Goal: Information Seeking & Learning: Learn about a topic

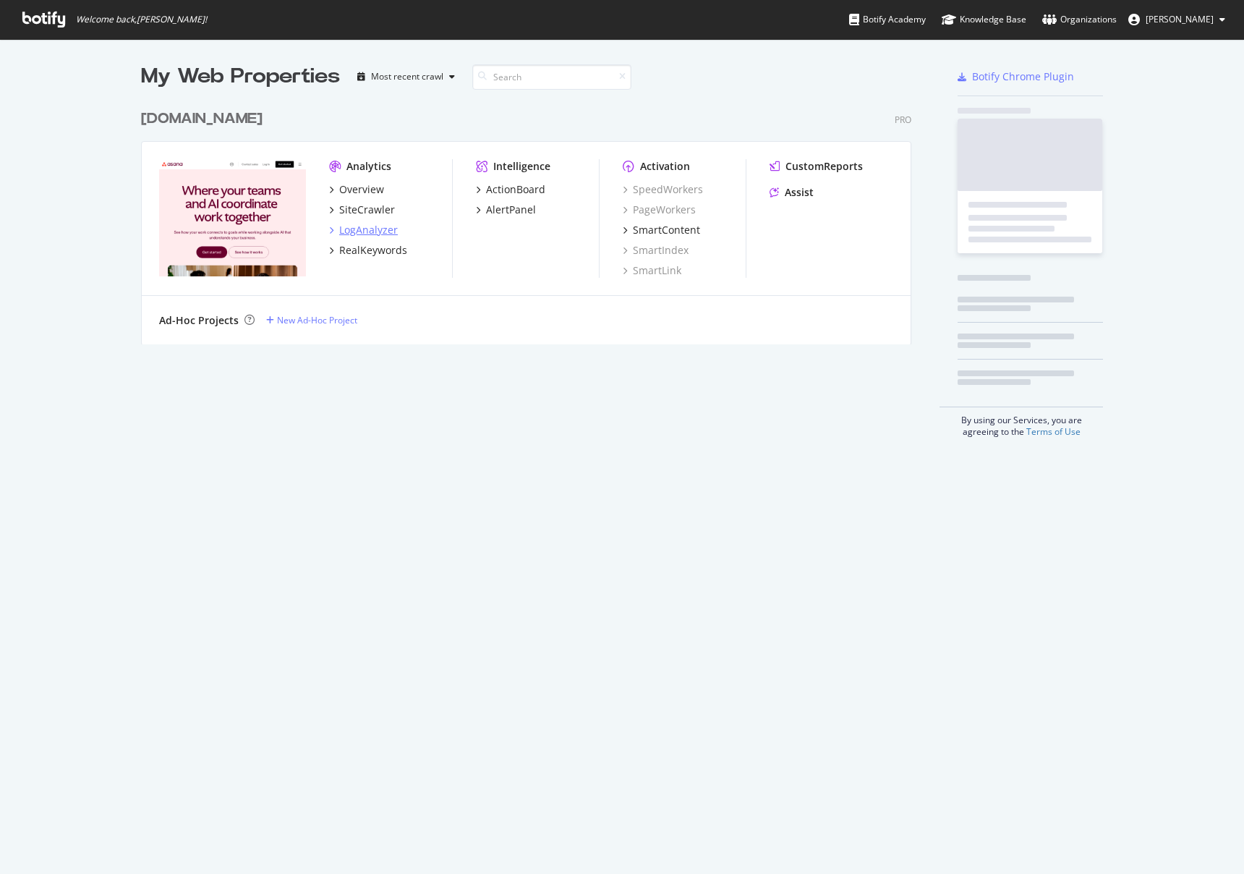
scroll to position [242, 771]
click at [230, 110] on div "[DOMAIN_NAME]" at bounding box center [201, 118] width 121 height 21
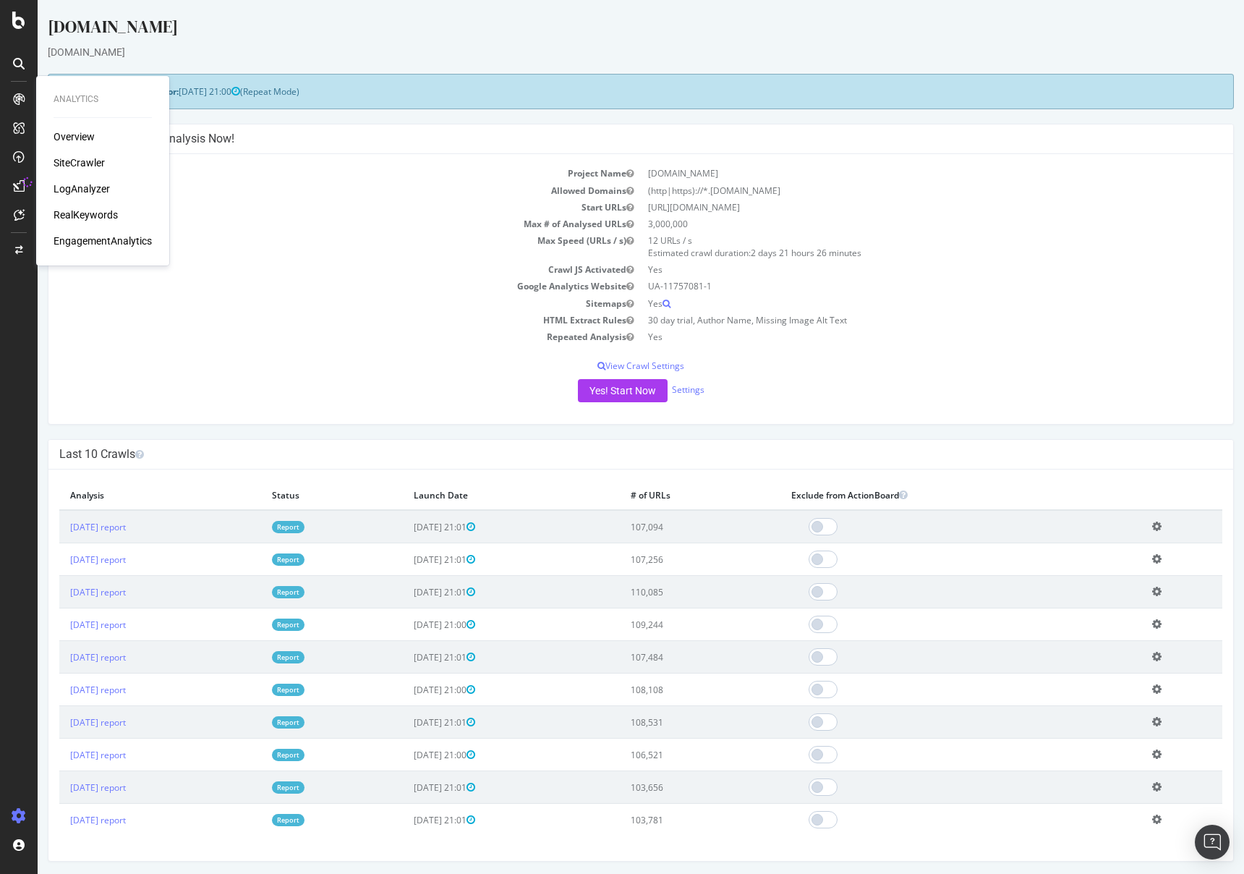
click at [64, 160] on div "SiteCrawler" at bounding box center [79, 162] width 51 height 14
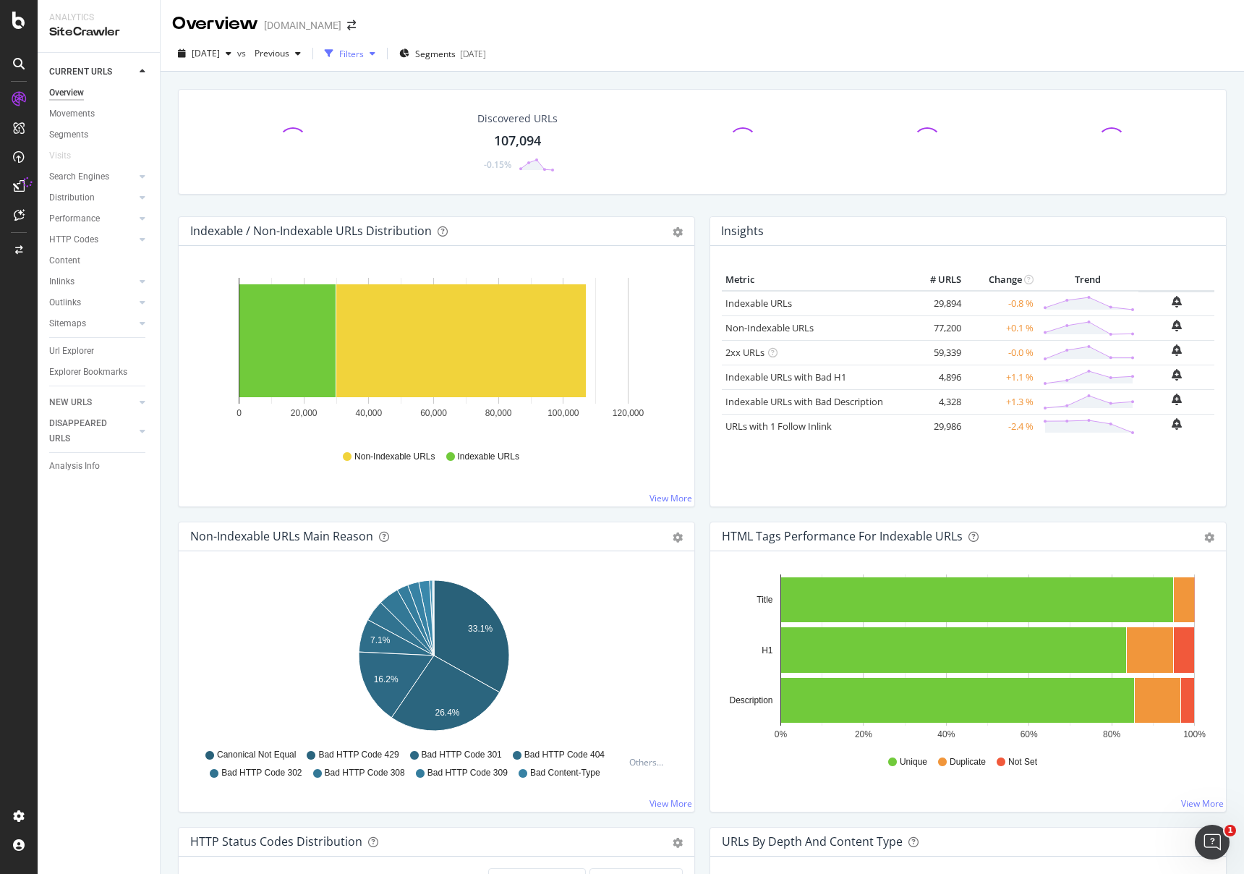
click at [381, 60] on div "Filters" at bounding box center [350, 54] width 62 height 22
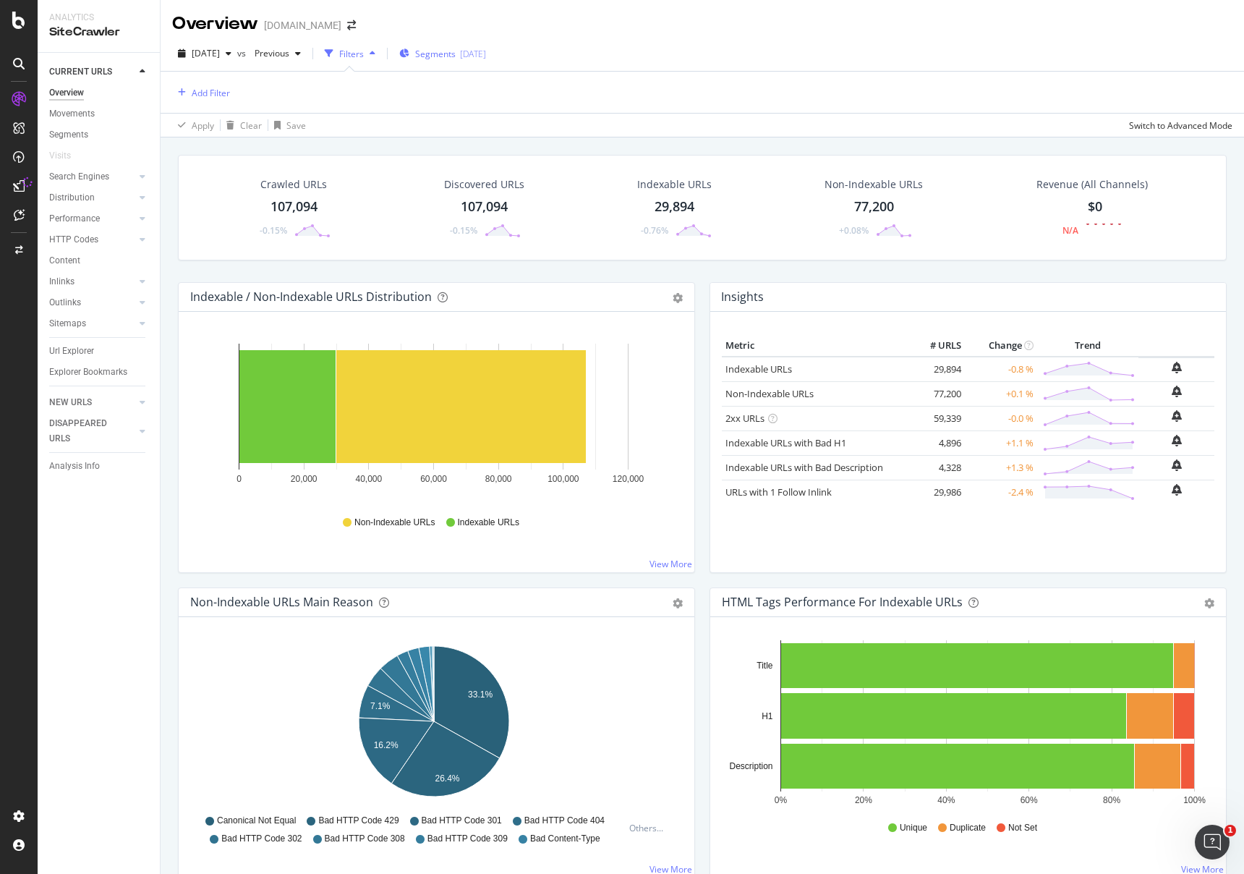
click at [456, 51] on span "Segments" at bounding box center [435, 54] width 40 height 12
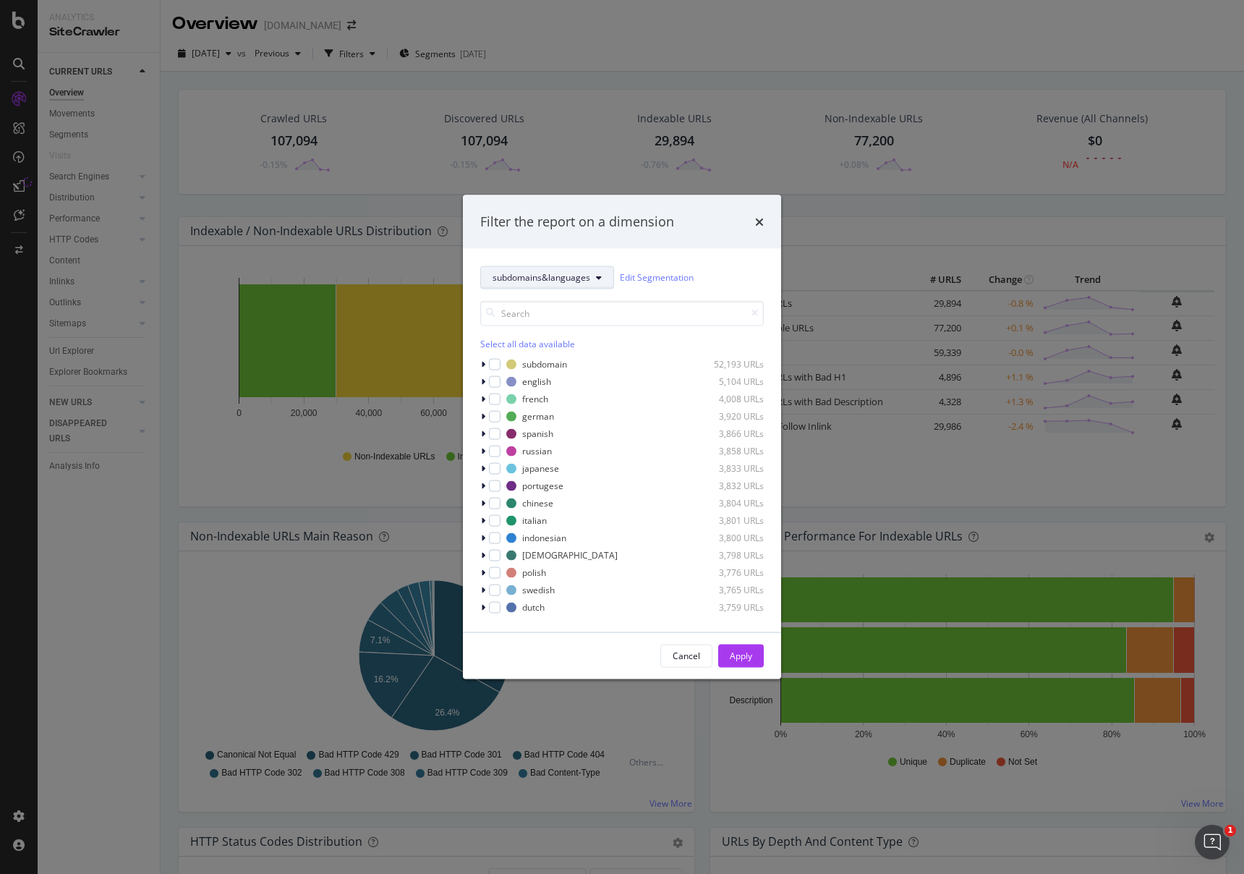
click at [562, 283] on button "subdomains&languages" at bounding box center [547, 276] width 134 height 23
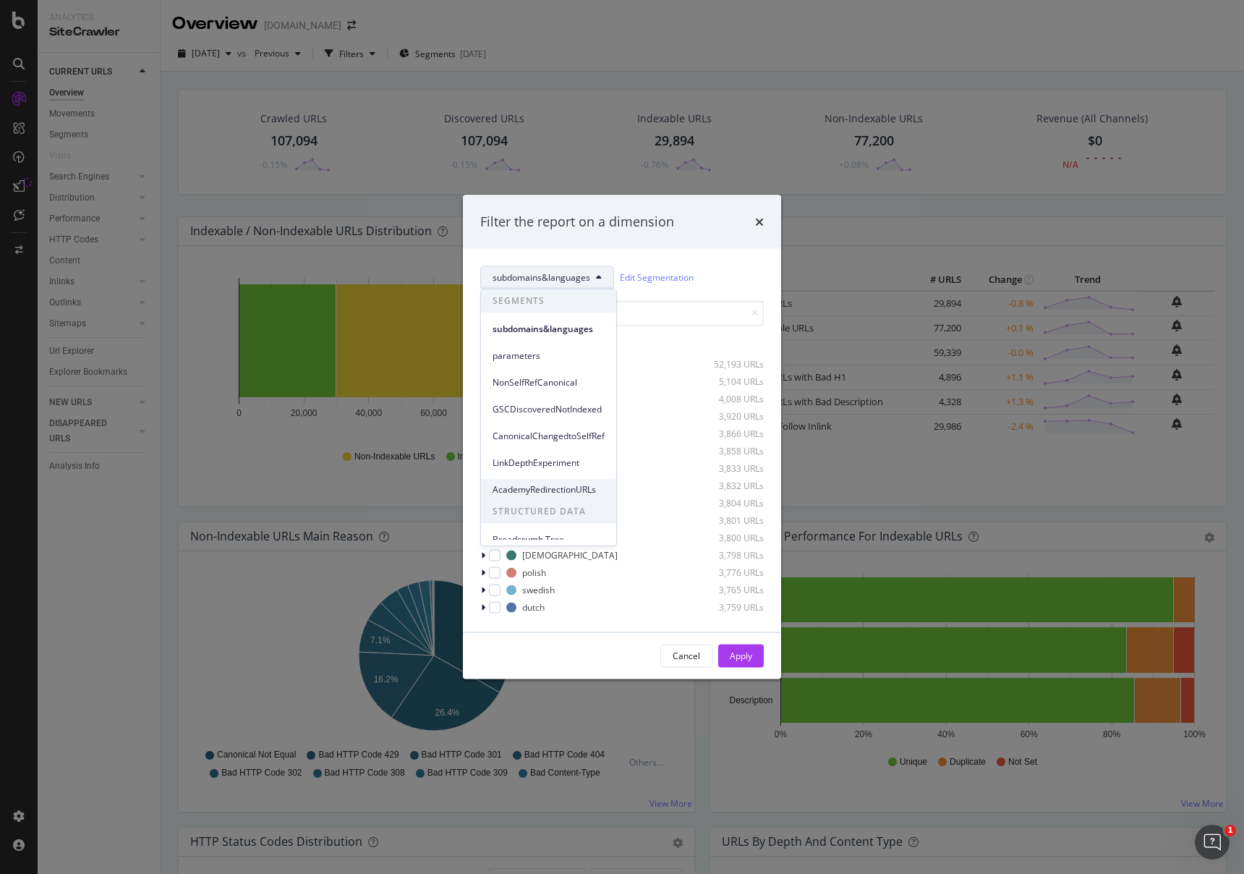
click at [571, 483] on span "AcademyRedirectionURLs" at bounding box center [548, 489] width 112 height 13
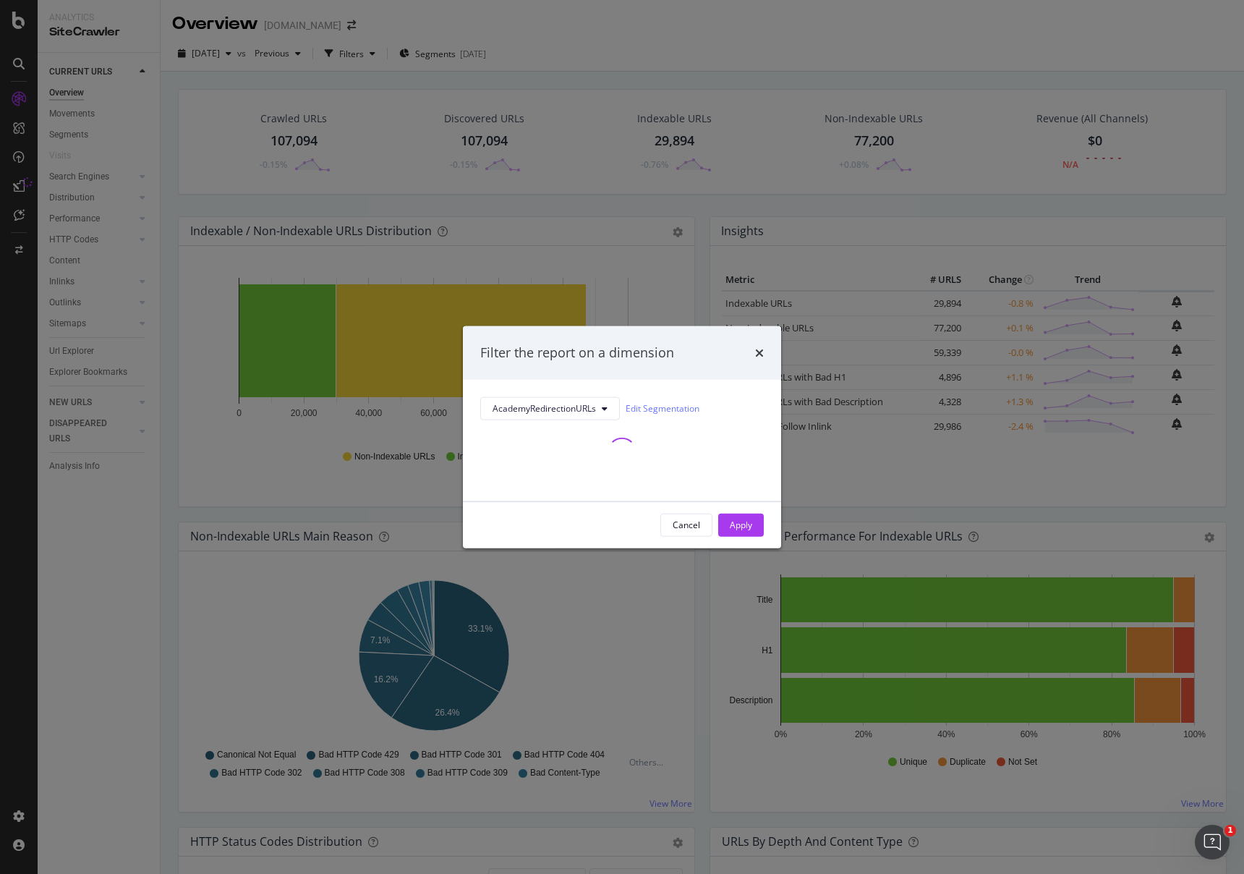
click at [735, 526] on div "Apply" at bounding box center [741, 524] width 22 height 12
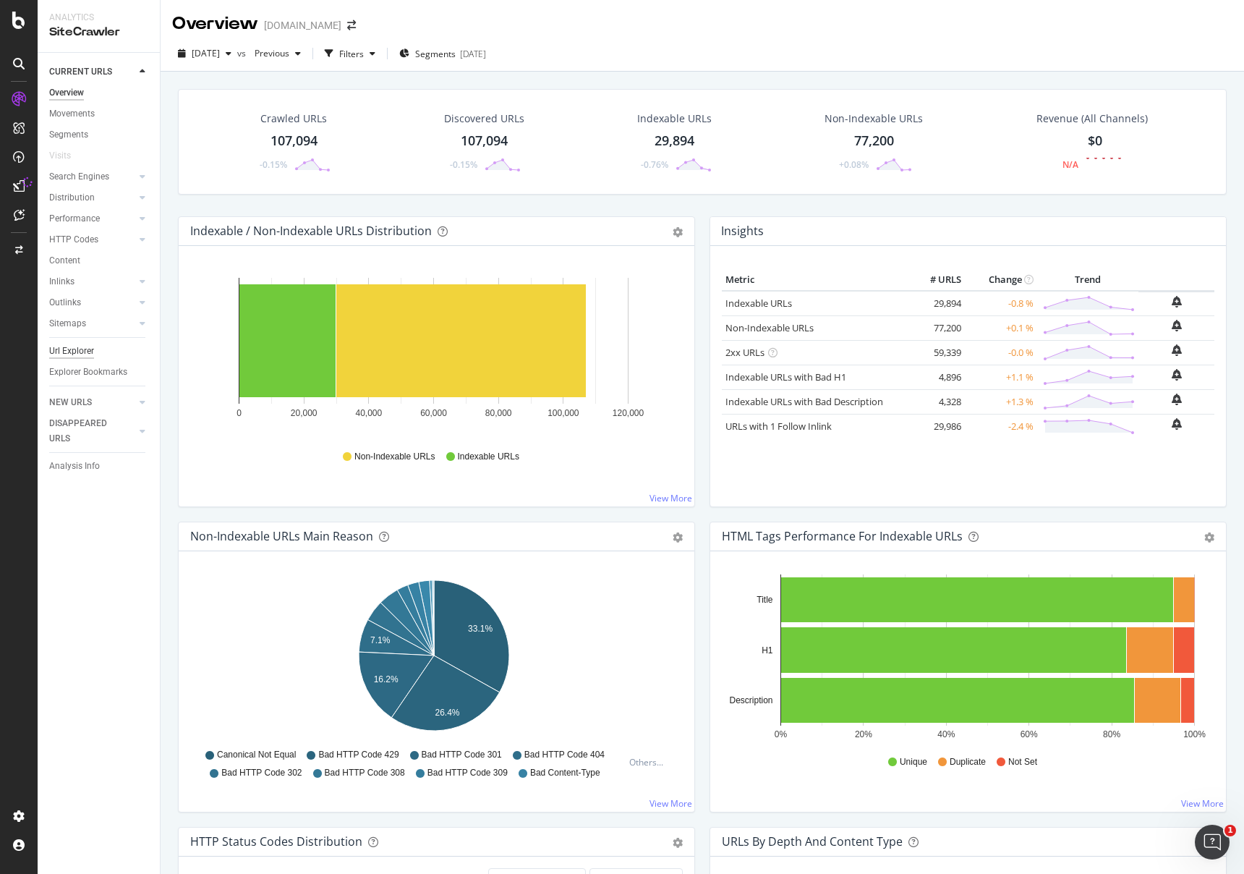
click at [89, 353] on div "Url Explorer" at bounding box center [71, 350] width 45 height 15
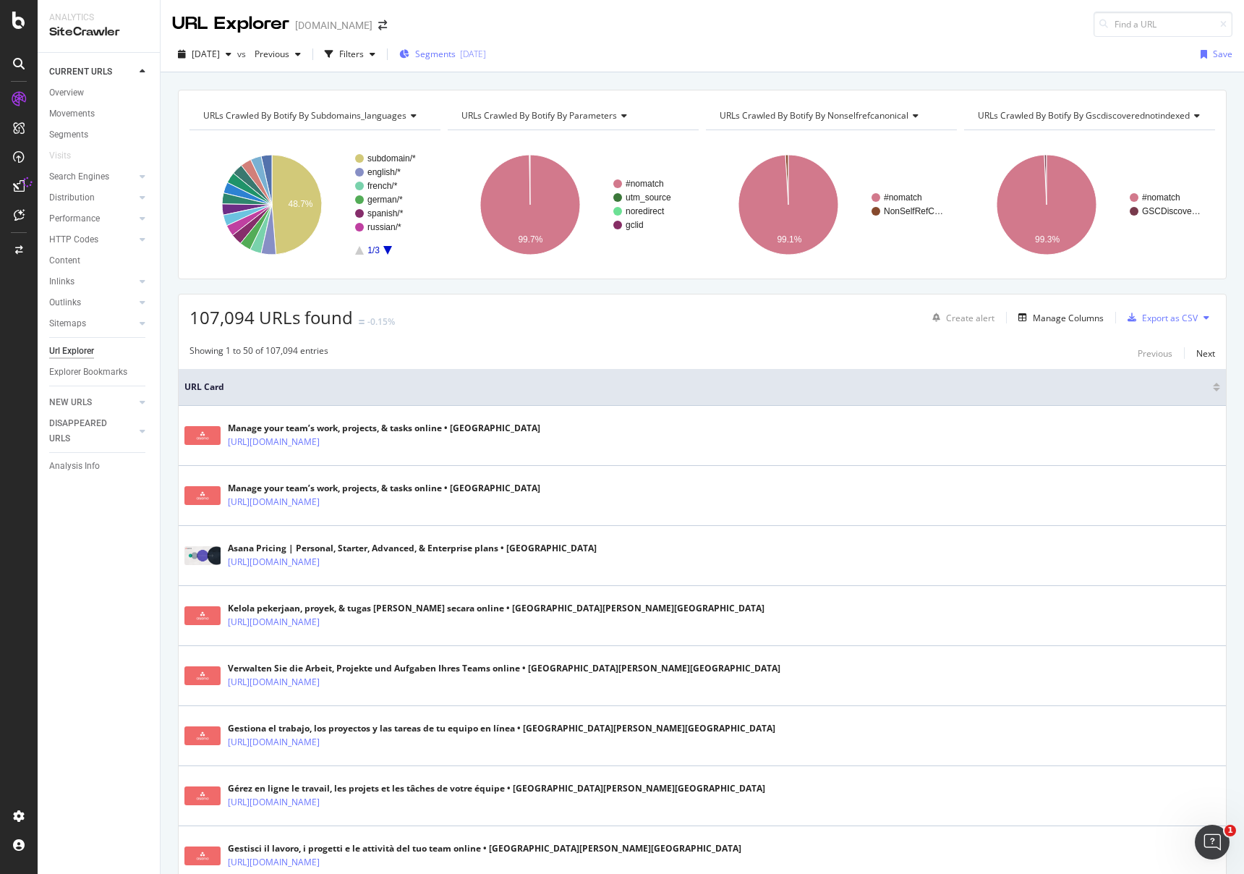
click at [456, 49] on span "Segments" at bounding box center [435, 54] width 40 height 12
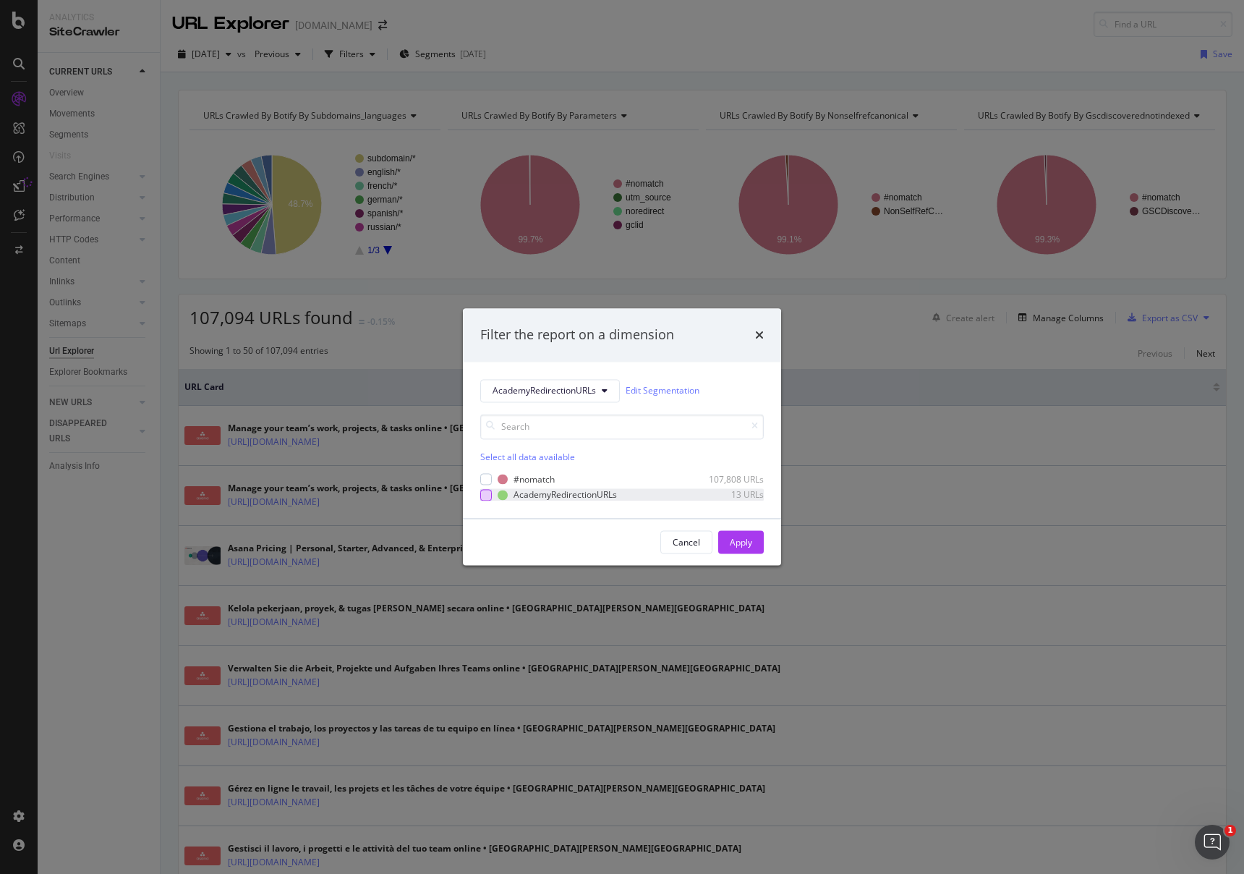
click at [483, 496] on div "modal" at bounding box center [486, 495] width 12 height 12
drag, startPoint x: 745, startPoint y: 546, endPoint x: 517, endPoint y: 440, distance: 251.1
click at [745, 545] on div "Apply" at bounding box center [741, 542] width 22 height 12
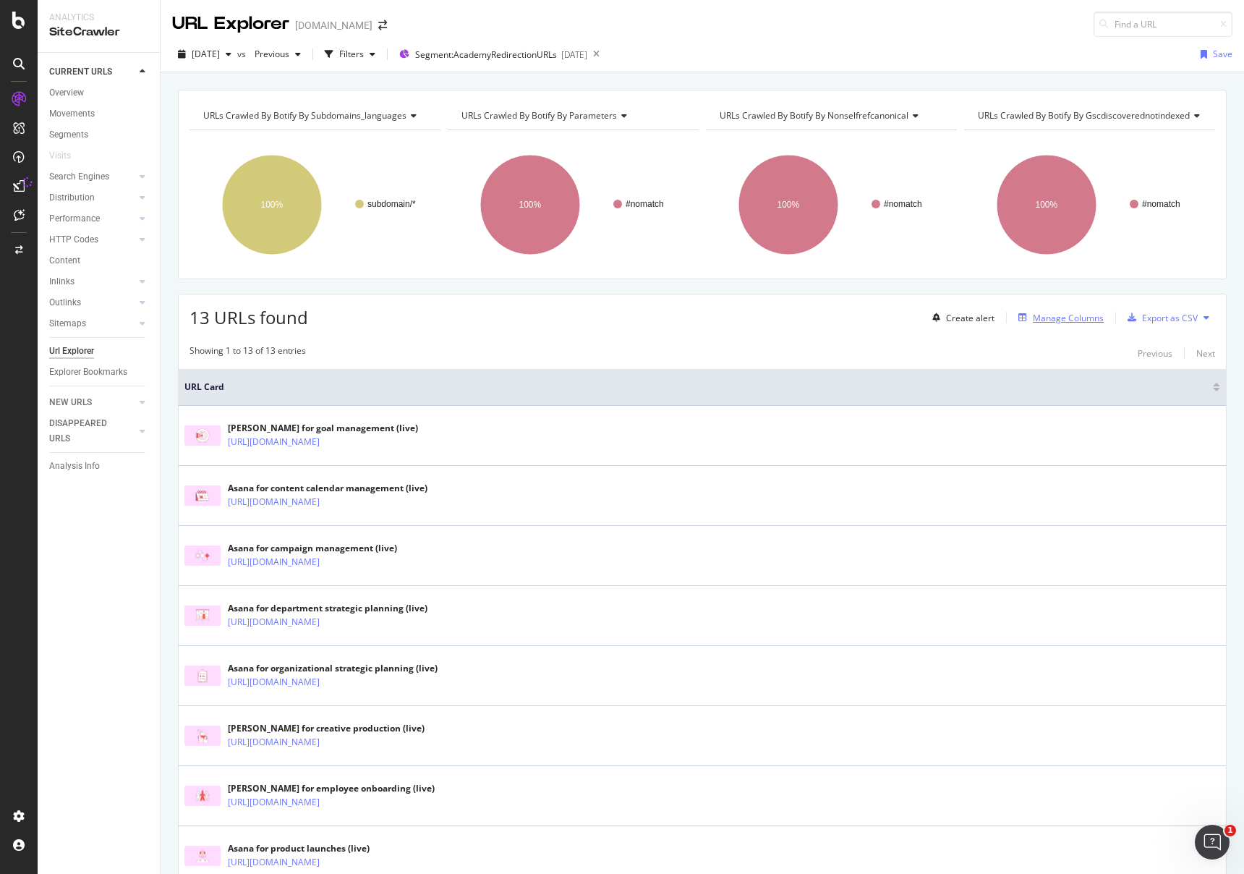
click at [1041, 312] on div "Manage Columns" at bounding box center [1068, 318] width 71 height 12
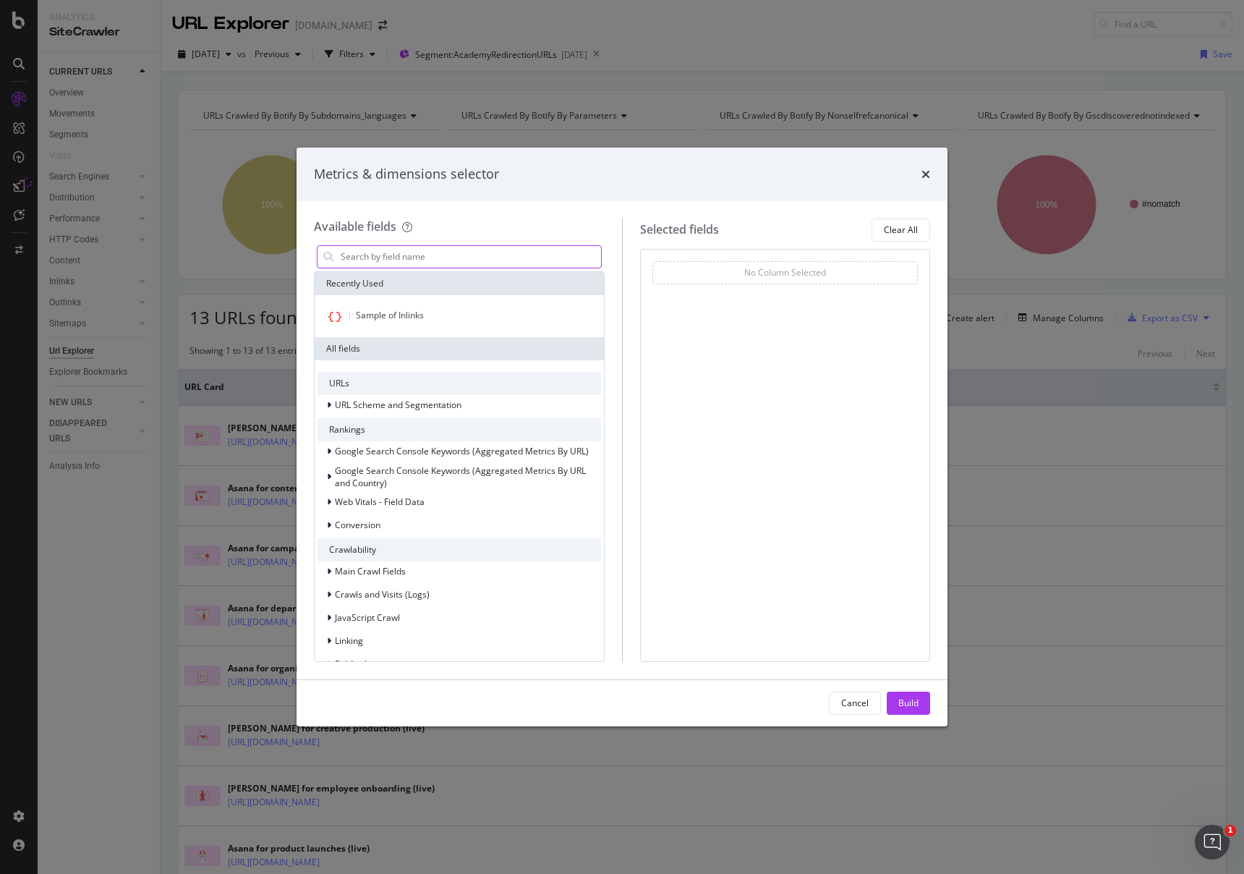
click at [512, 252] on input "modal" at bounding box center [470, 257] width 262 height 22
click at [451, 318] on div "Sample of Inlinks" at bounding box center [458, 316] width 283 height 19
click at [390, 262] on input "modal" at bounding box center [470, 257] width 262 height 22
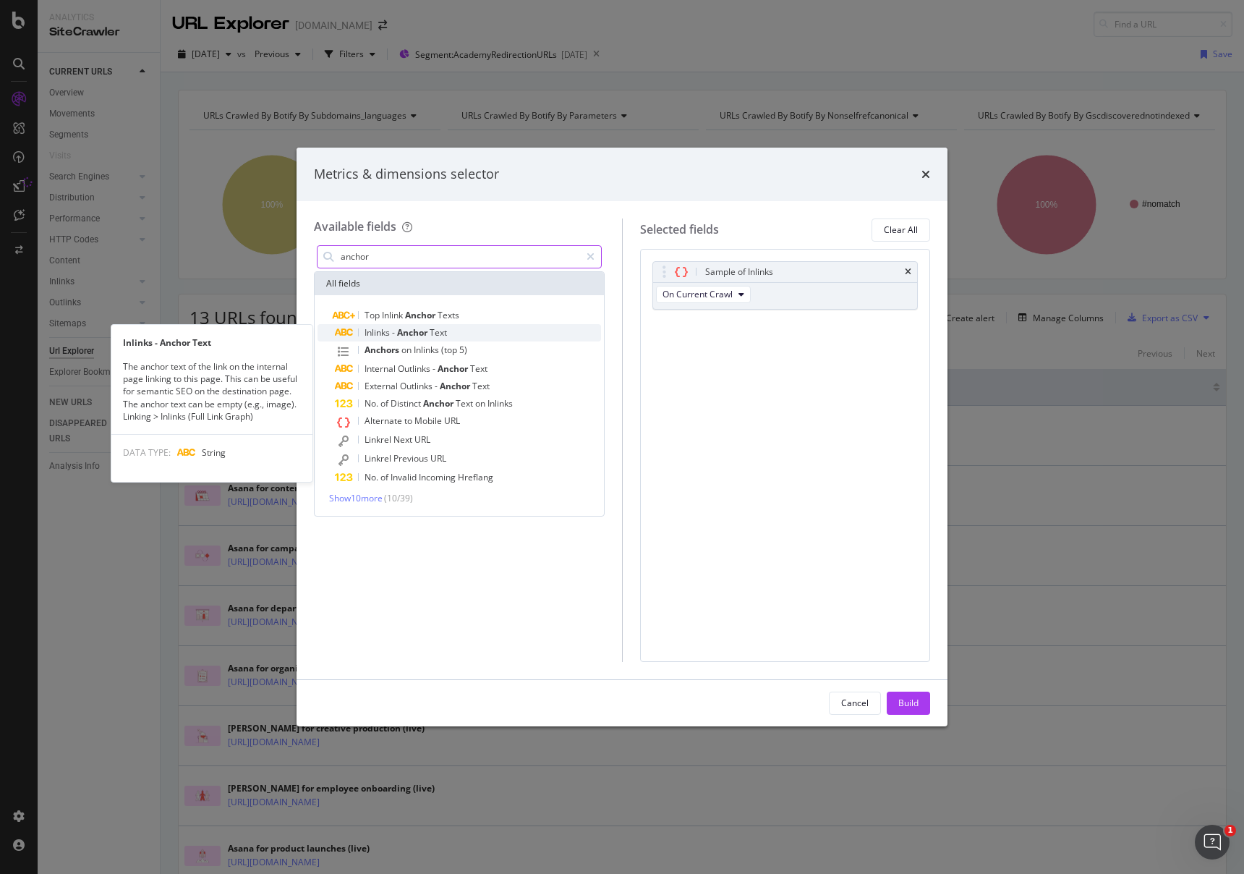
type input "anchor"
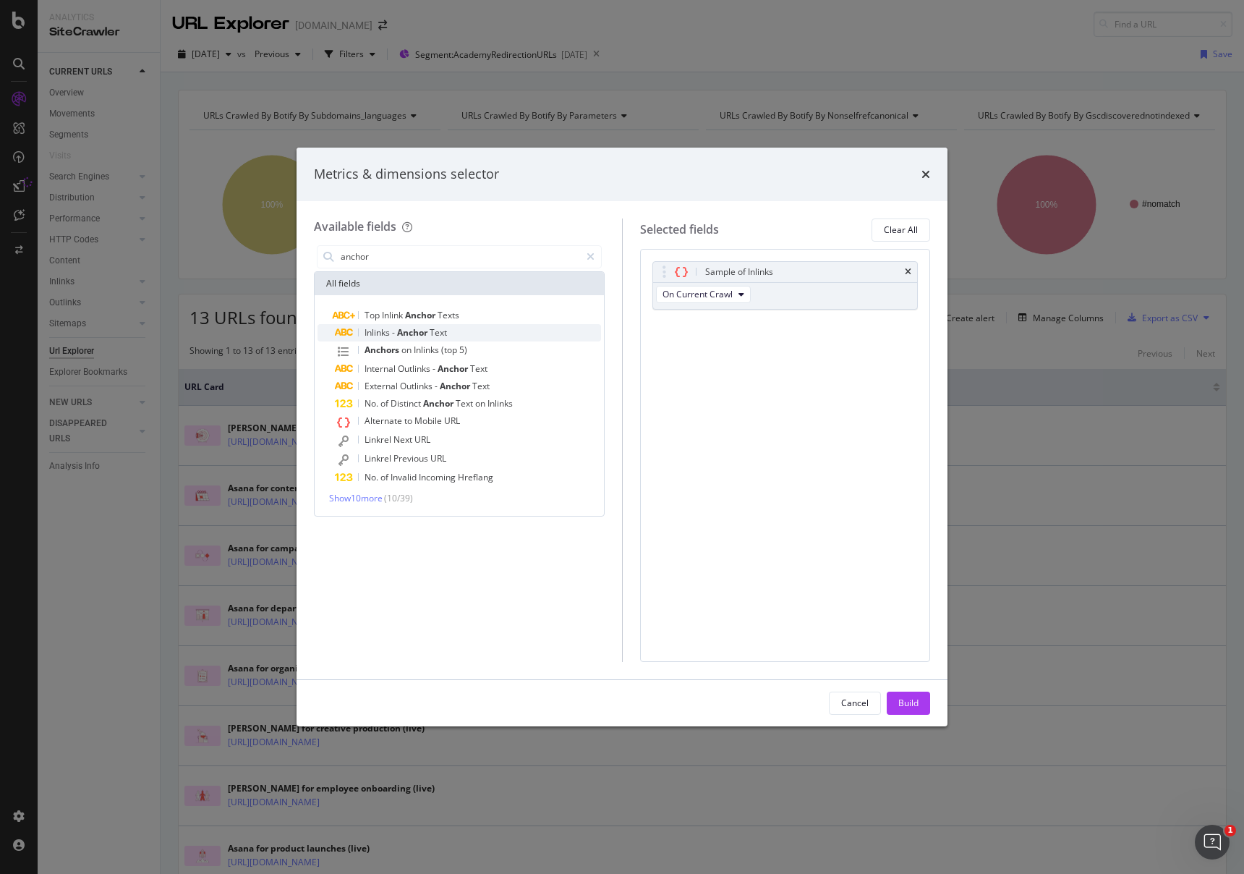
click at [495, 331] on div "Inlinks - Anchor Text" at bounding box center [468, 332] width 266 height 17
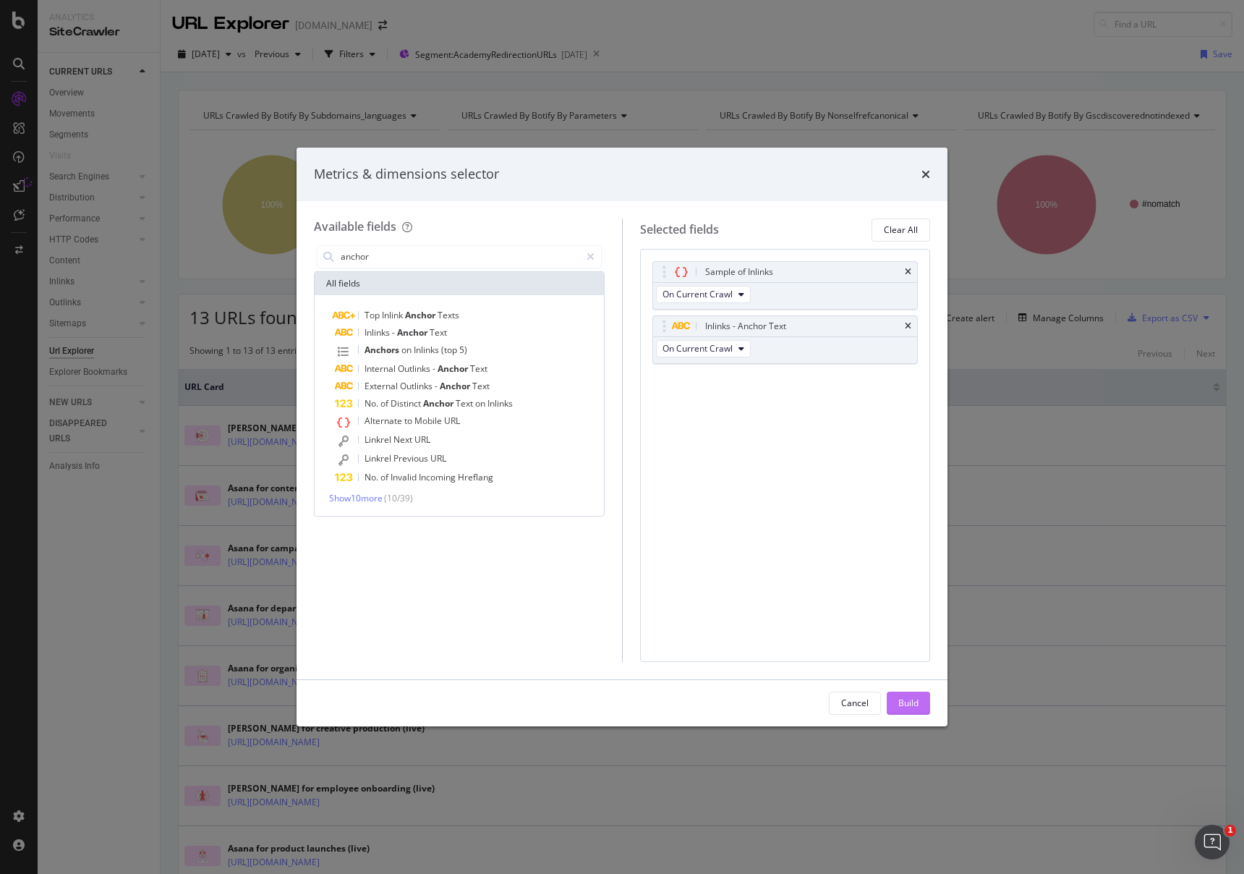
click at [898, 704] on div "Build" at bounding box center [908, 702] width 20 height 12
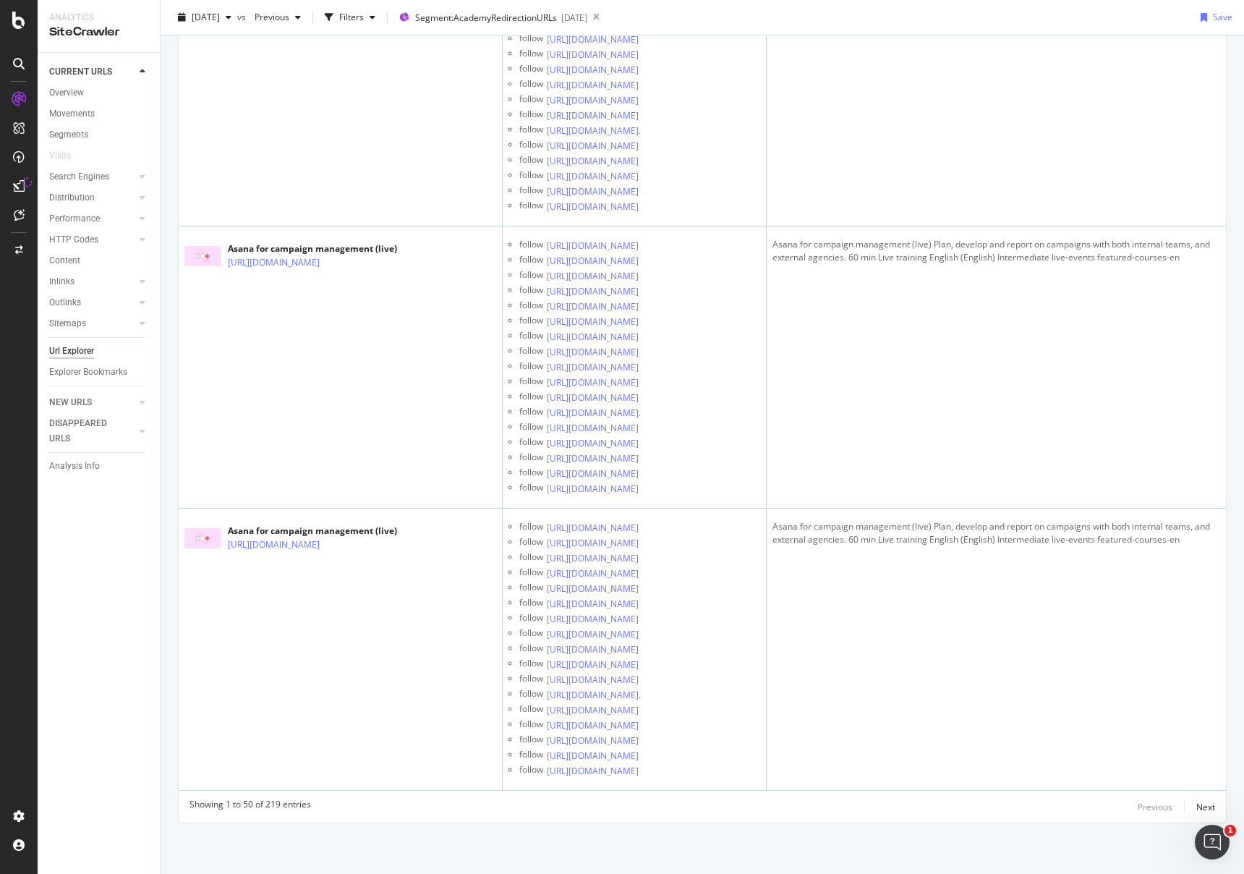
scroll to position [16653, 0]
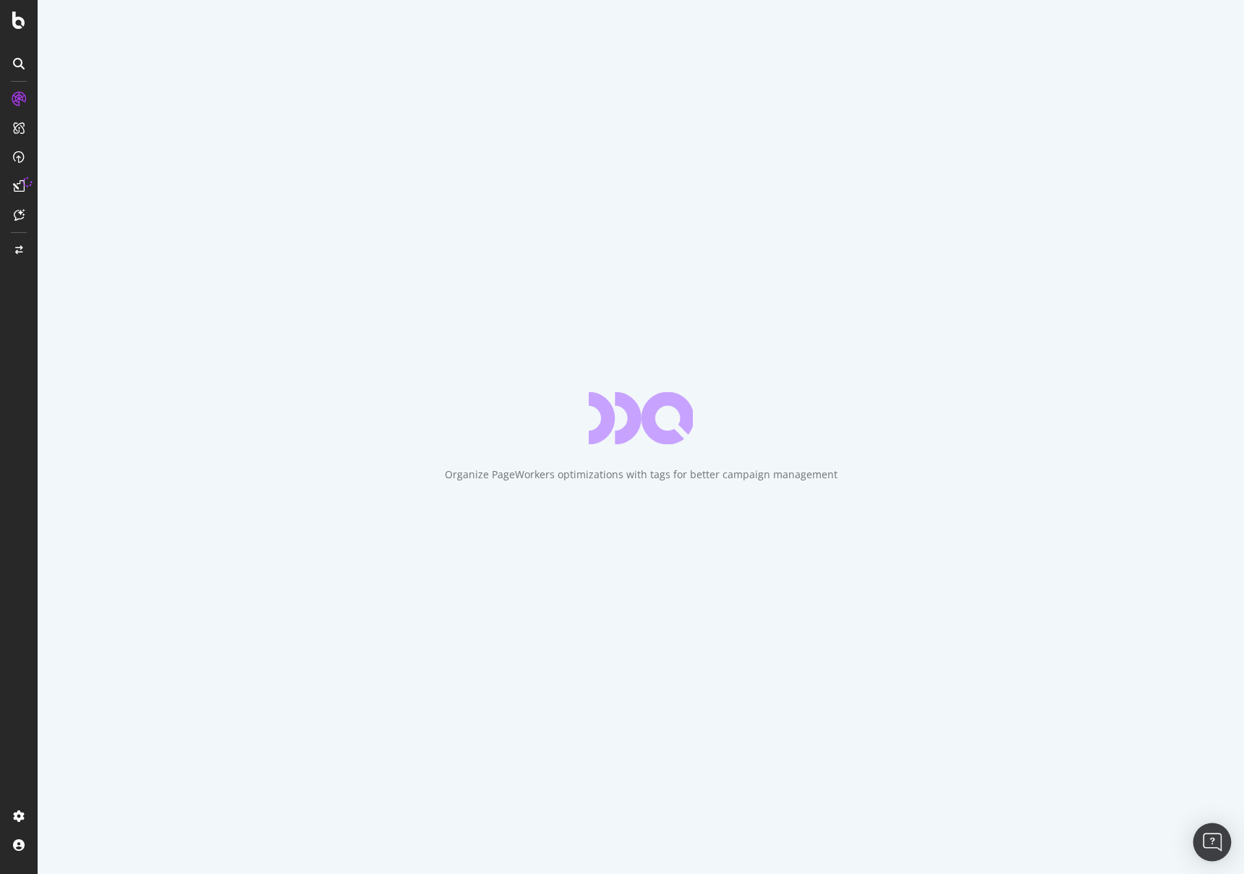
click at [1222, 835] on div "Open Intercom Messenger" at bounding box center [1212, 842] width 38 height 38
